Goal: Find specific page/section: Find specific page/section

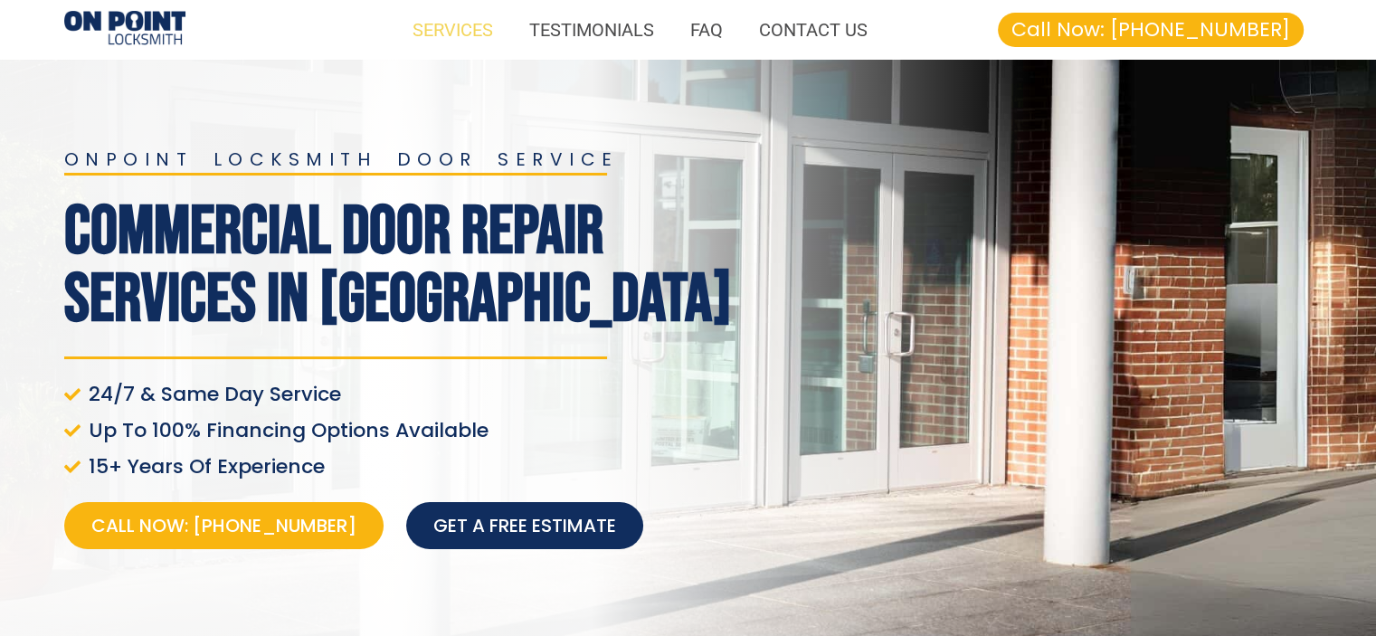
click at [467, 25] on link "SERVICES" at bounding box center [453, 30] width 117 height 42
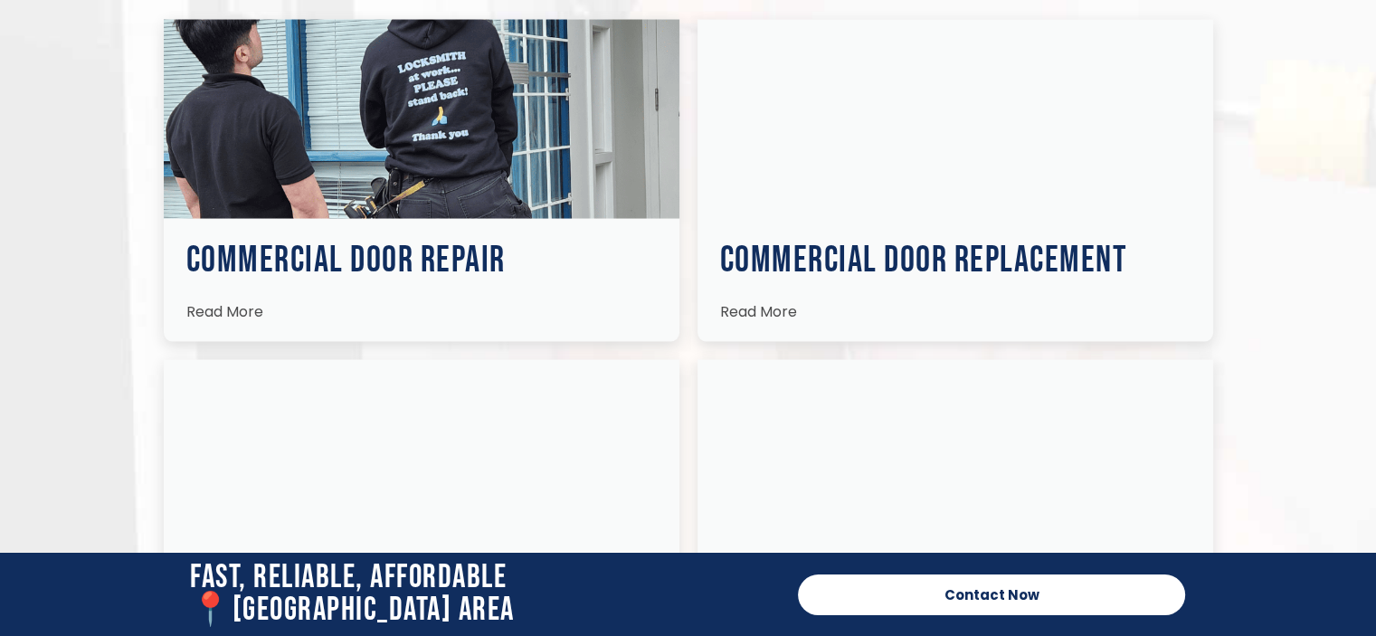
scroll to position [3474, 0]
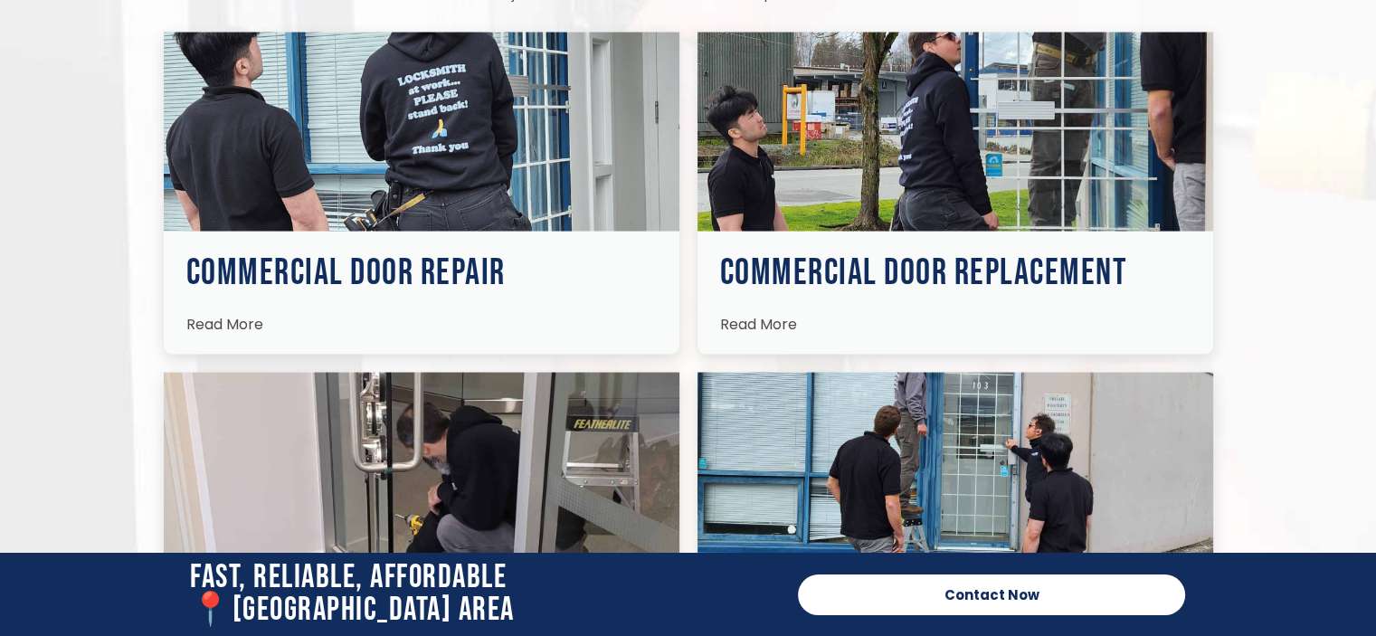
click at [941, 147] on img at bounding box center [956, 132] width 516 height 199
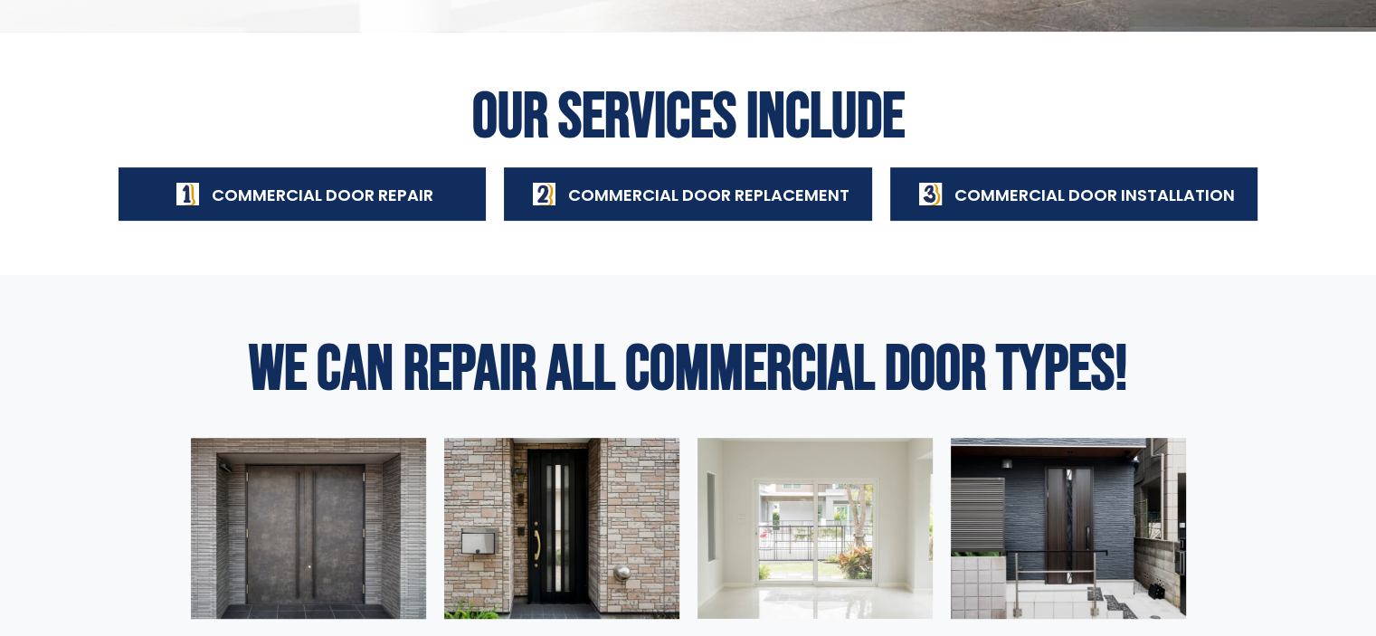
scroll to position [724, 0]
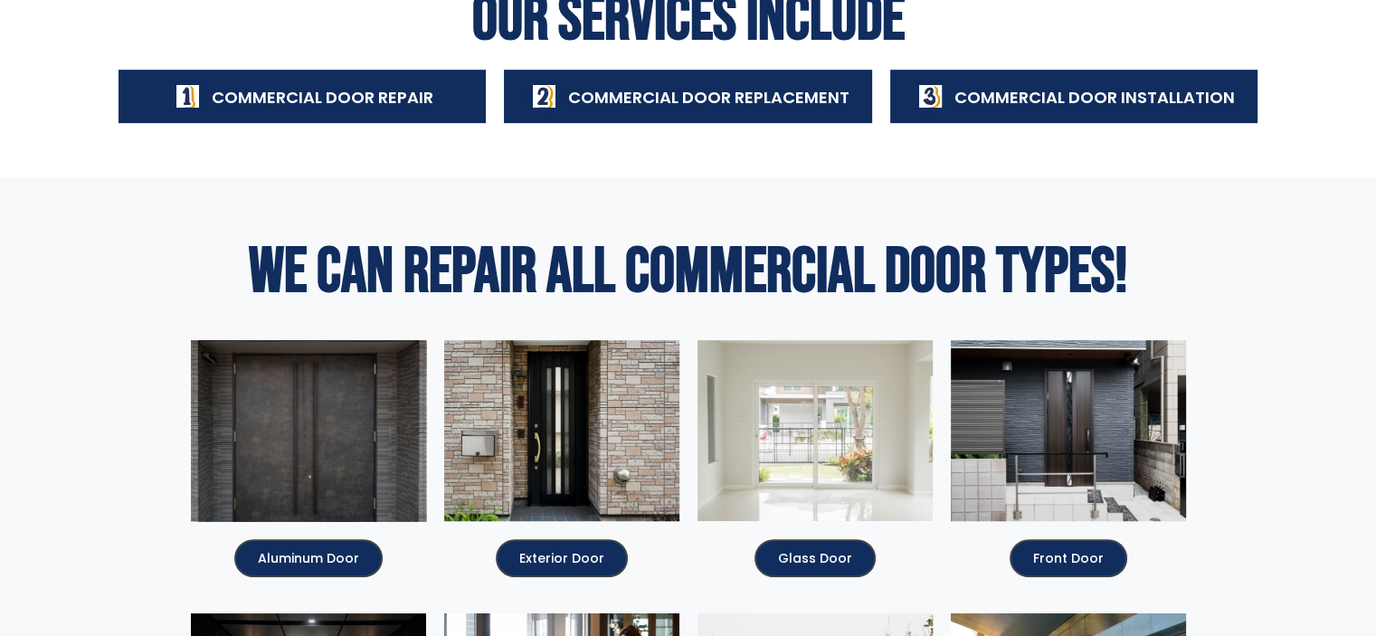
click at [300, 448] on div at bounding box center [308, 430] width 235 height 181
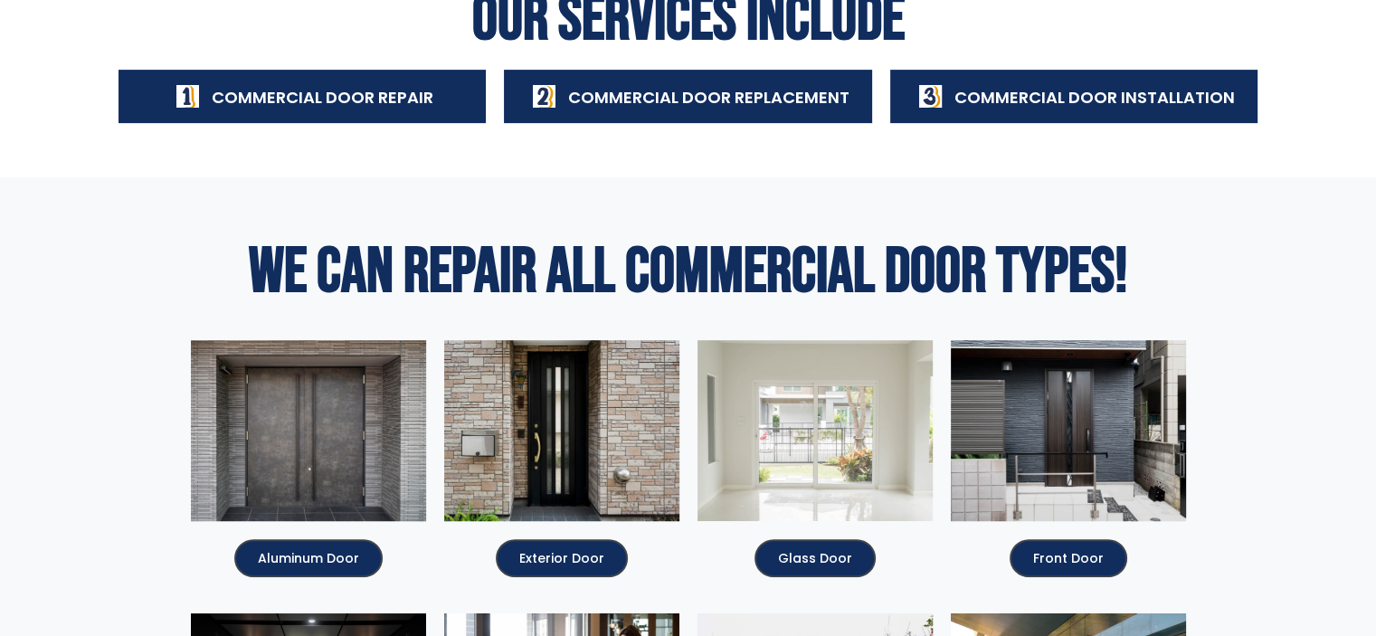
click at [307, 556] on div "Fast, Reliable, Affordable 📍[GEOGRAPHIC_DATA] Area" at bounding box center [485, 594] width 608 height 83
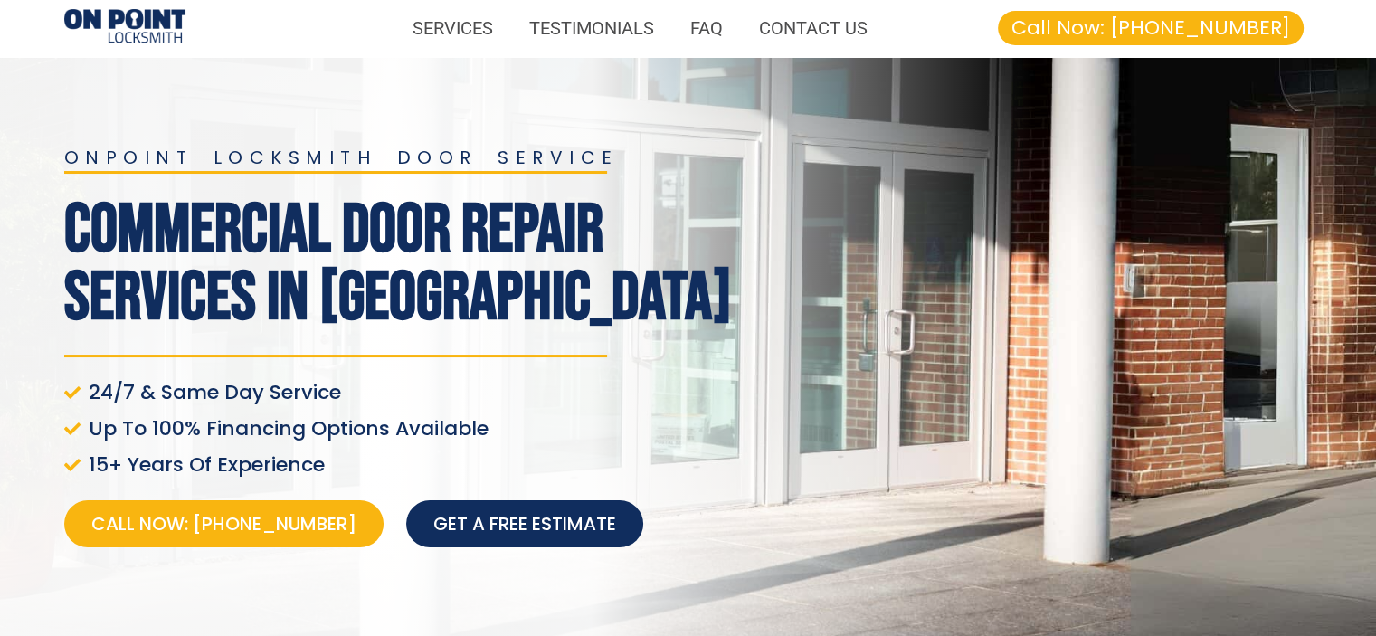
scroll to position [0, 0]
